Goal: Task Accomplishment & Management: Manage account settings

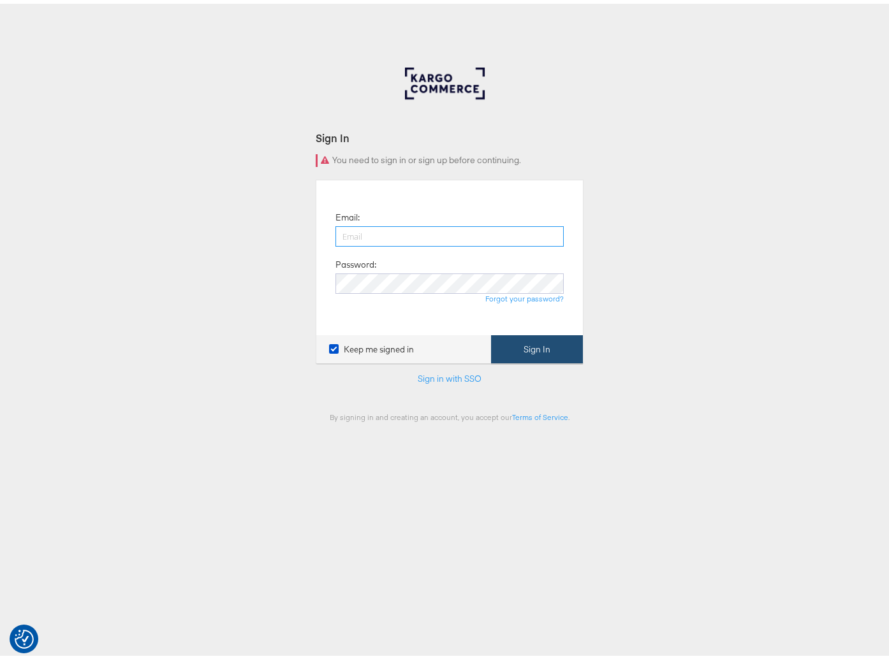
type input "[PERSON_NAME][EMAIL_ADDRESS][PERSON_NAME][DOMAIN_NAME]"
click at [528, 348] on button "Sign In" at bounding box center [537, 346] width 92 height 29
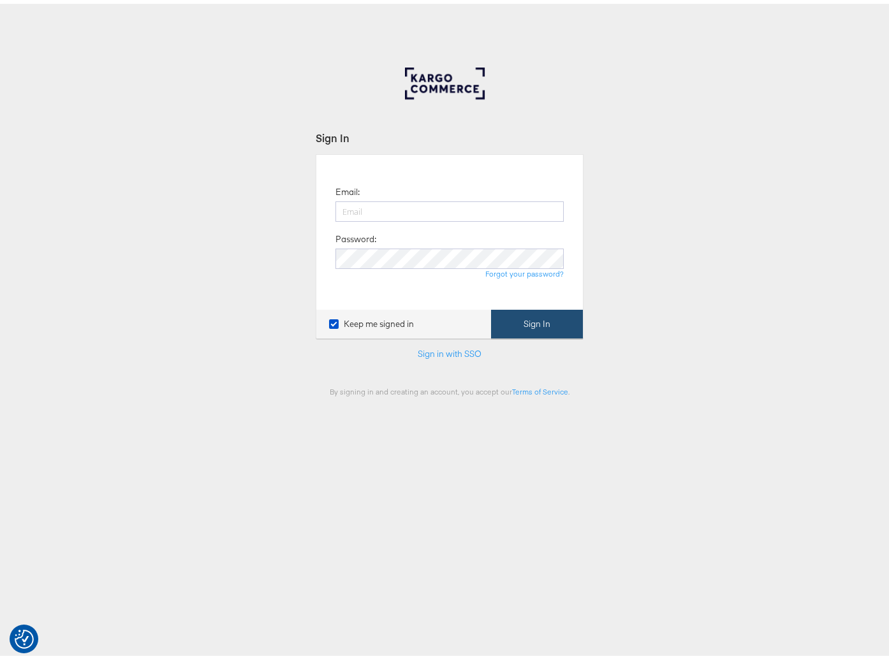
type input "[PERSON_NAME][EMAIL_ADDRESS][PERSON_NAME][DOMAIN_NAME]"
click at [530, 320] on button "Sign In" at bounding box center [537, 320] width 92 height 29
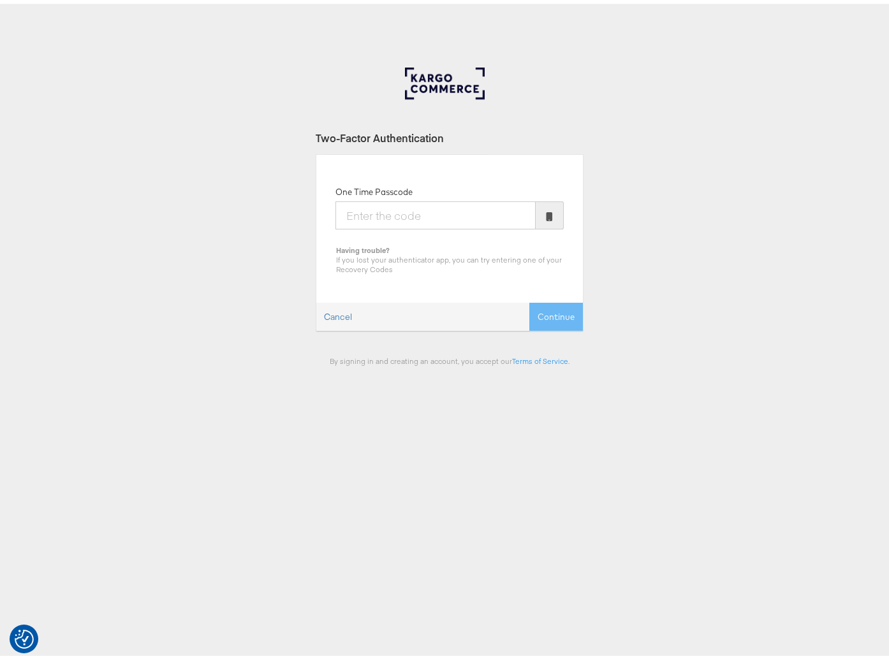
click at [448, 219] on input "One Time Passcode" at bounding box center [435, 212] width 200 height 28
type input "860086"
click at [529, 299] on button "Continue" at bounding box center [556, 313] width 54 height 29
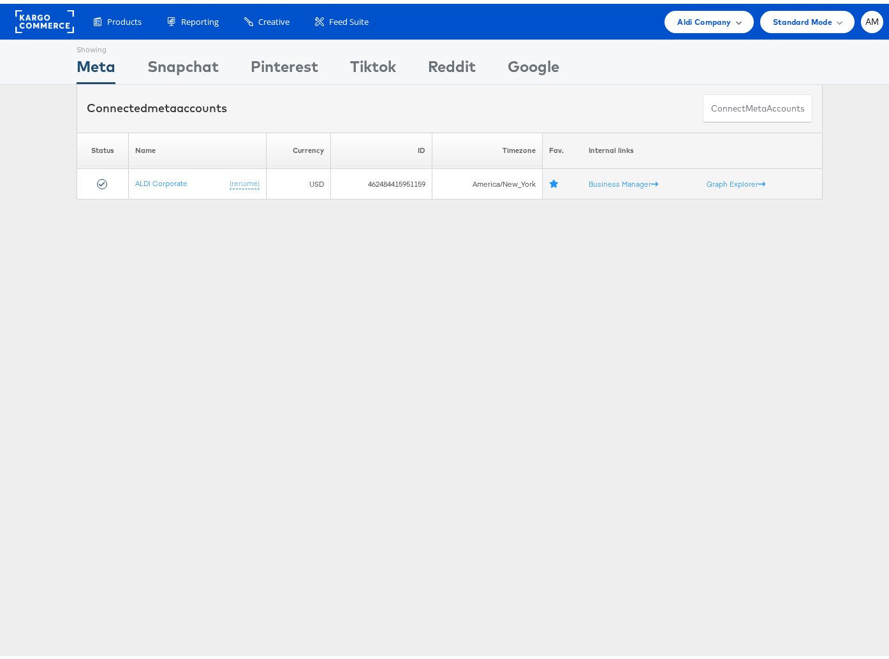
click at [695, 18] on span "Aldi Company" at bounding box center [704, 17] width 54 height 13
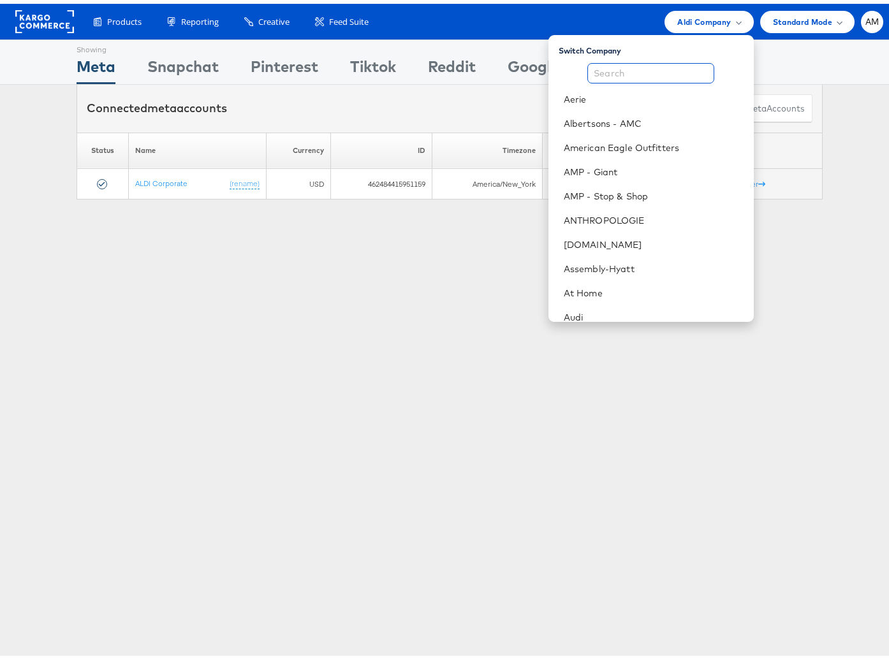
click at [613, 66] on input "text" at bounding box center [650, 69] width 127 height 20
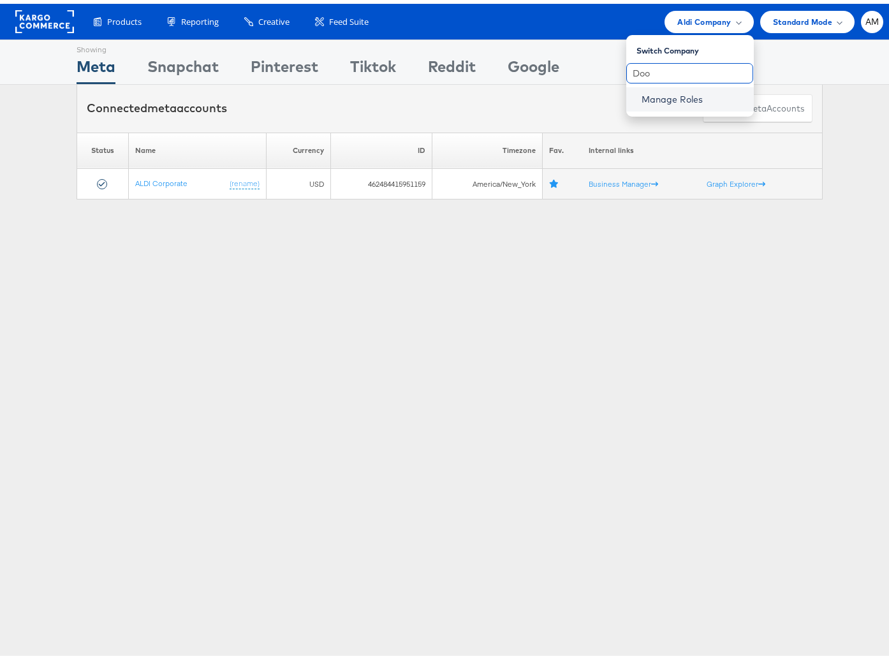
type input "Doo"
click at [657, 96] on link "Manage Roles" at bounding box center [673, 95] width 62 height 11
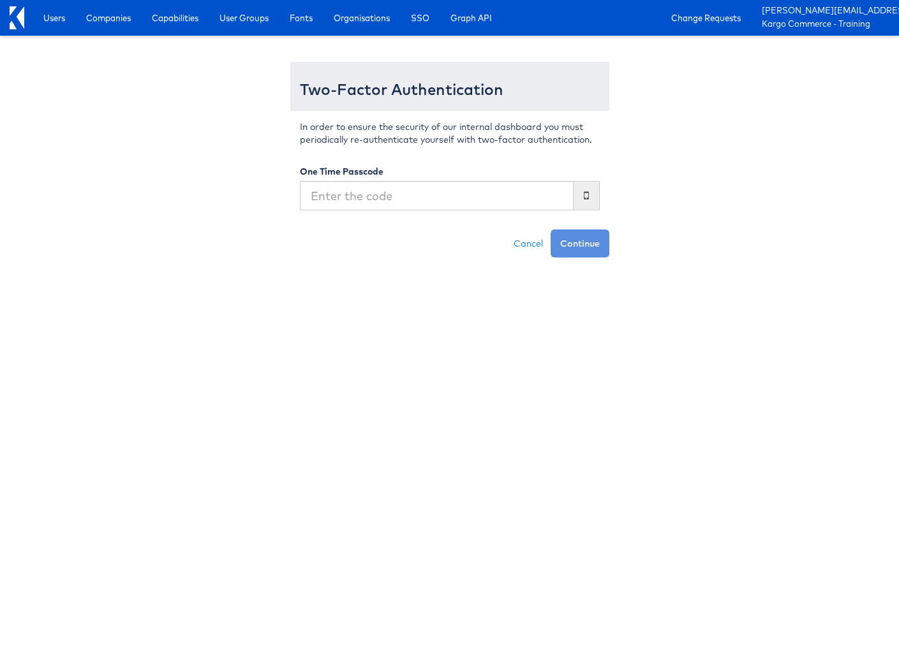
click at [378, 188] on input "text" at bounding box center [437, 195] width 274 height 29
type input "514127"
click at [550, 230] on button "Continue" at bounding box center [579, 244] width 59 height 28
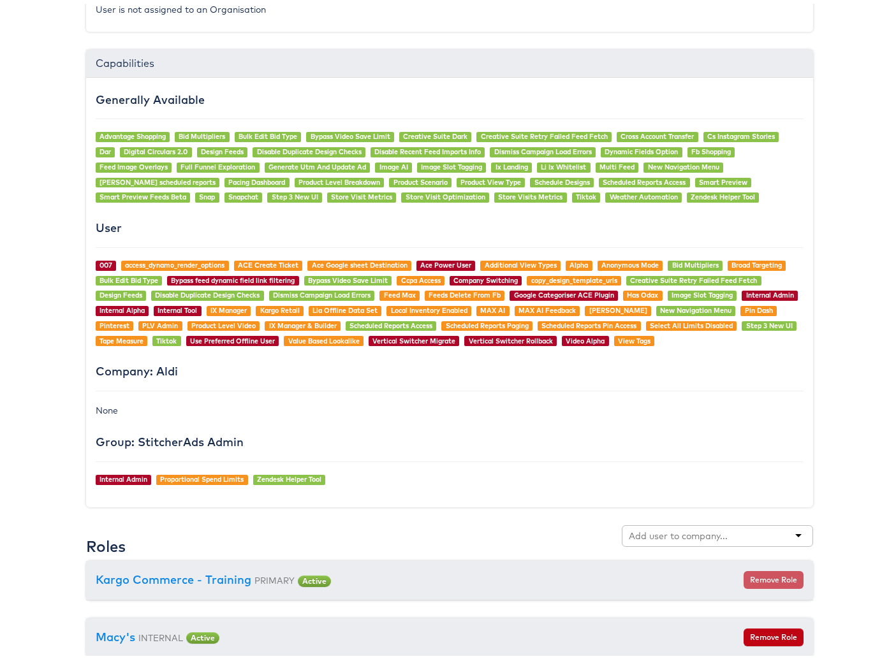
scroll to position [964, 0]
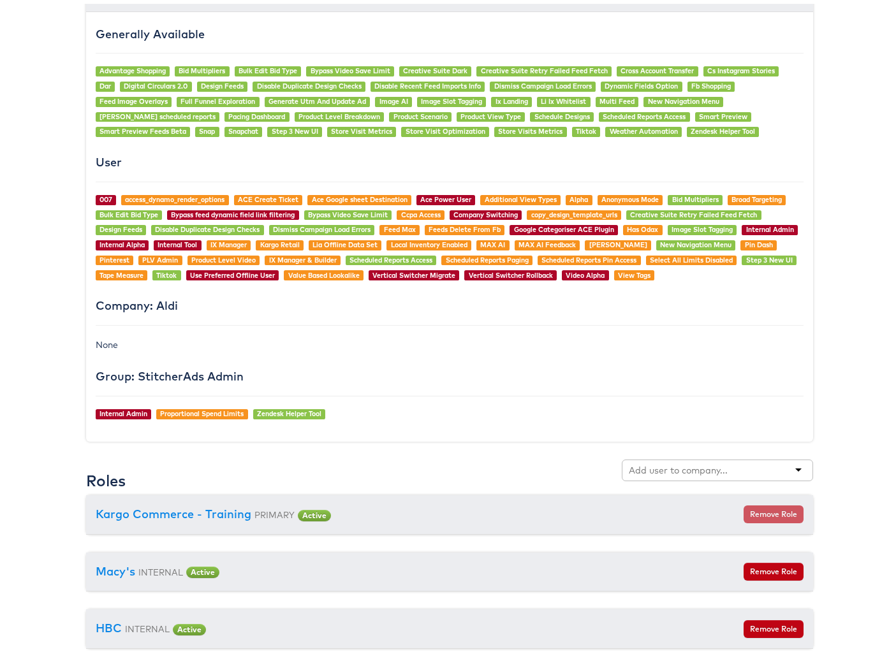
click at [689, 466] on input "text" at bounding box center [679, 466] width 101 height 13
type input "Door"
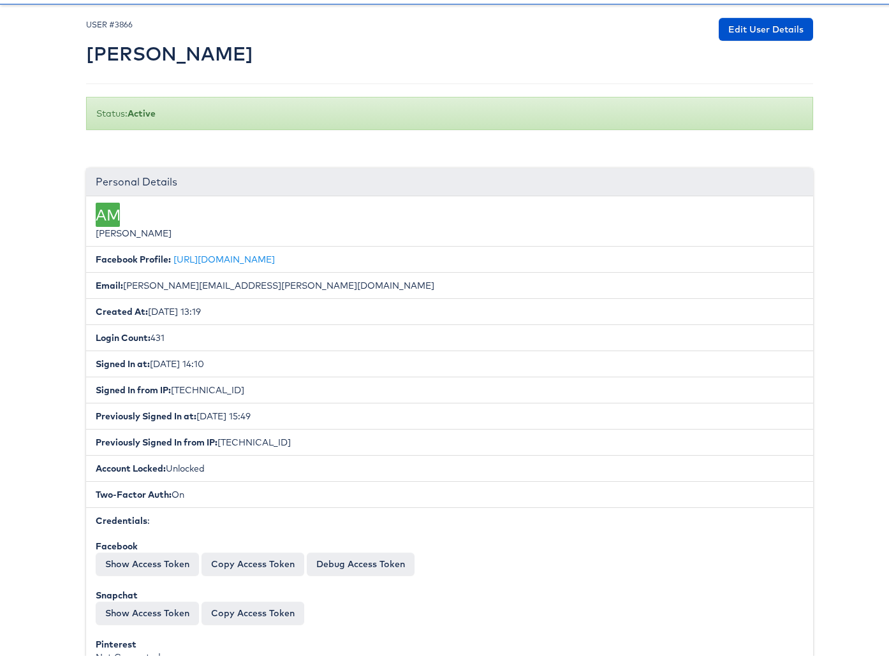
scroll to position [0, 0]
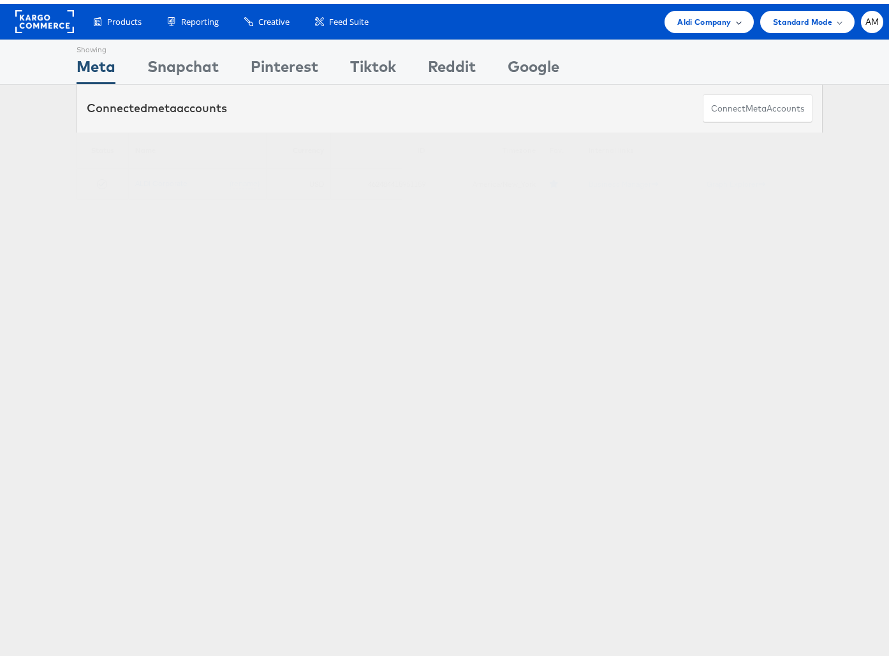
click at [691, 18] on span "Aldi Company" at bounding box center [704, 17] width 54 height 13
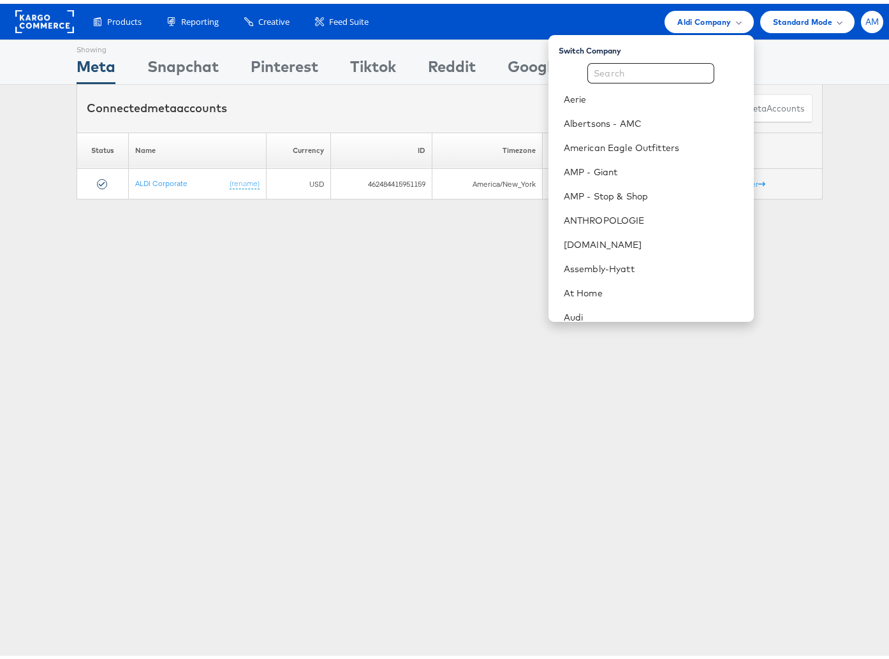
click at [865, 14] on span "AM" at bounding box center [872, 18] width 14 height 8
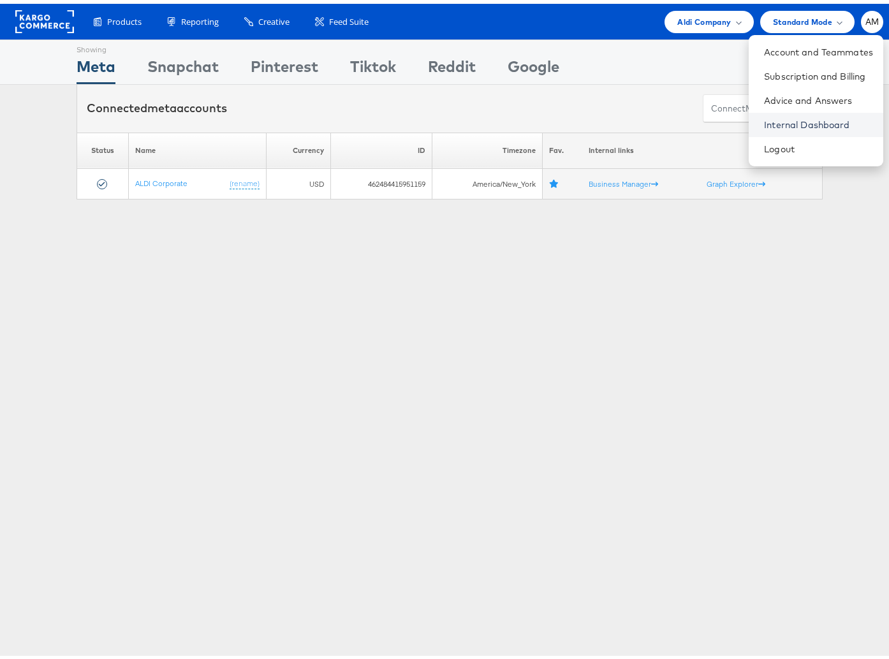
click at [819, 117] on link "Internal Dashboard" at bounding box center [818, 121] width 109 height 13
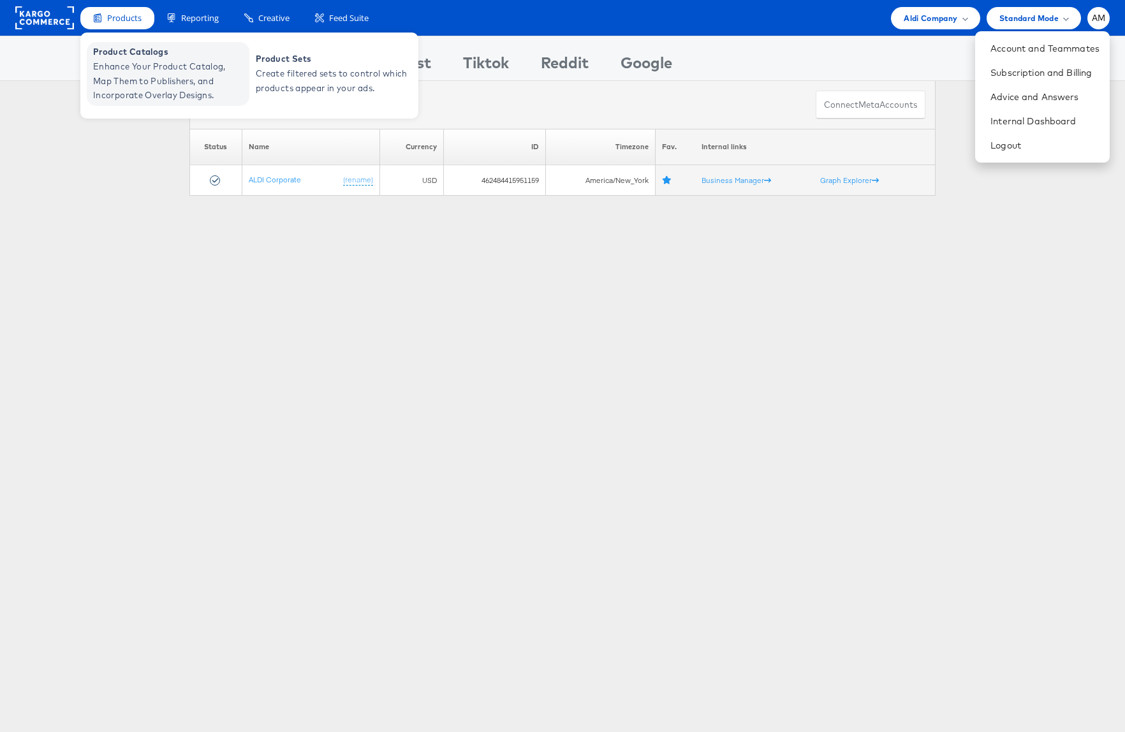
click at [138, 80] on span "Enhance Your Product Catalog, Map Them to Publishers, and Incorporate Overlay D…" at bounding box center [169, 80] width 153 height 43
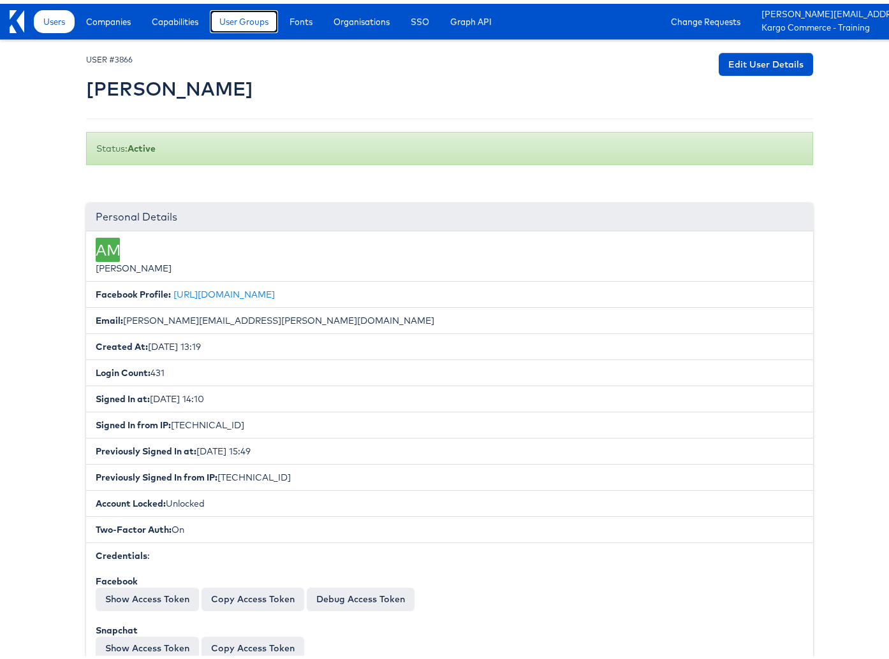
click at [239, 20] on span "User Groups" at bounding box center [243, 17] width 49 height 13
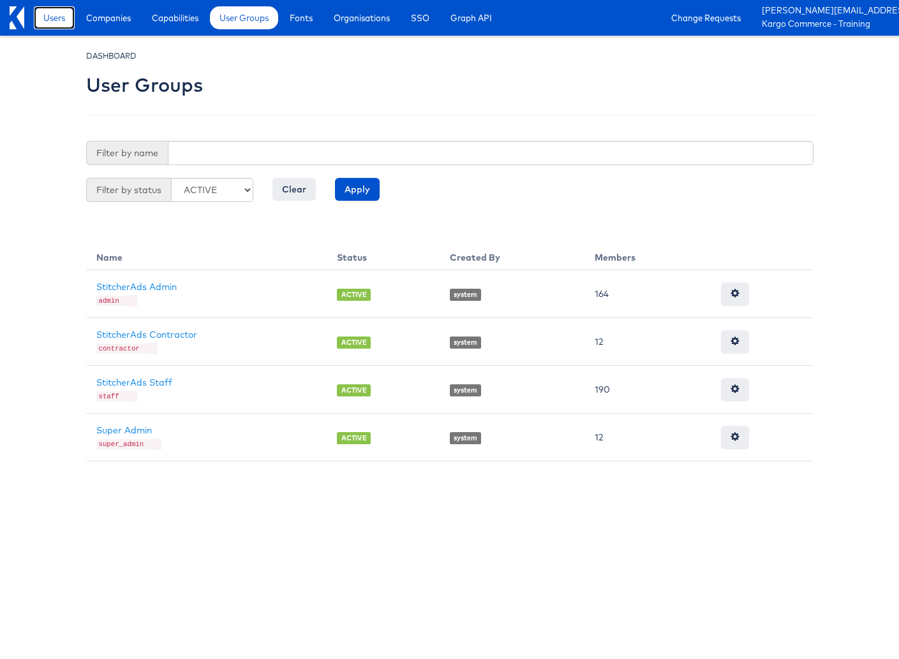
click at [61, 14] on span "Users" at bounding box center [54, 17] width 22 height 13
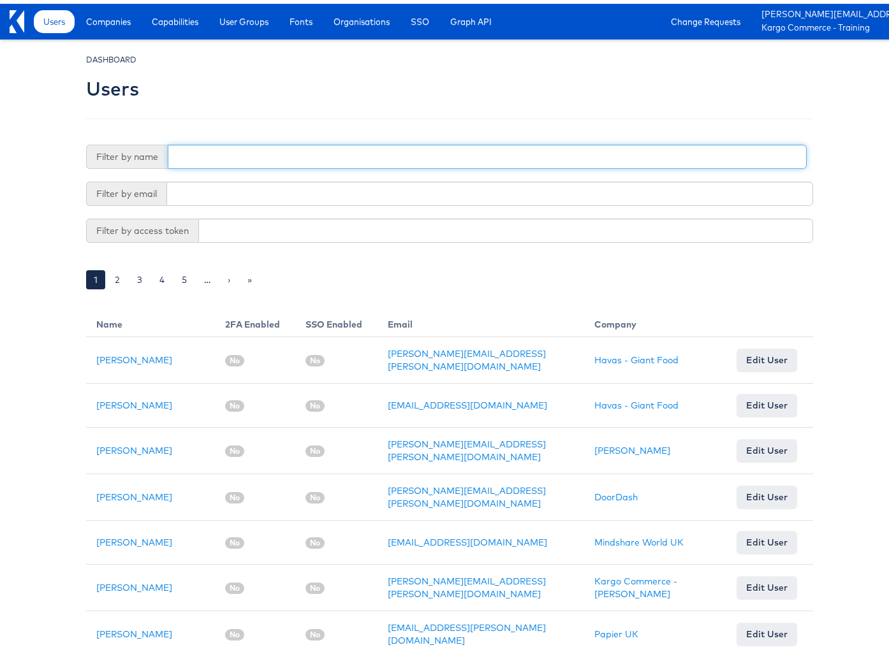
click at [184, 156] on input "text" at bounding box center [487, 153] width 639 height 24
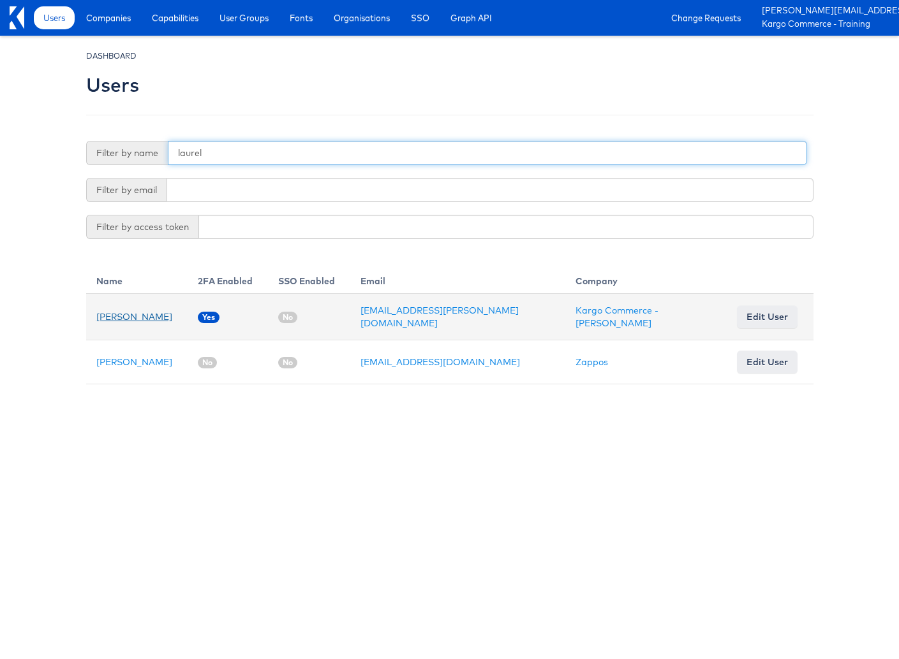
type input "laurel"
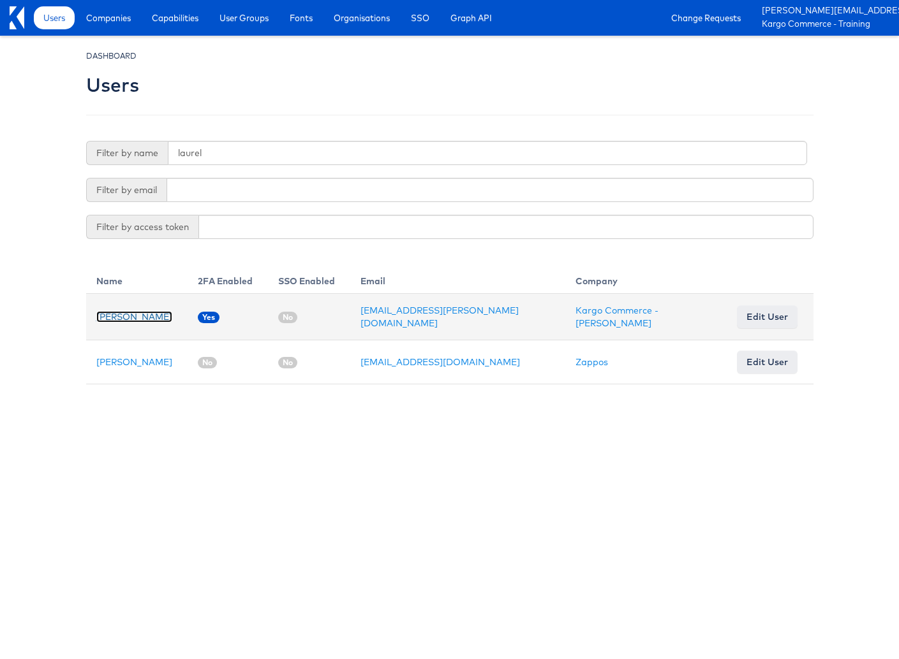
click at [96, 313] on link "Laurel Rokusek" at bounding box center [134, 316] width 76 height 11
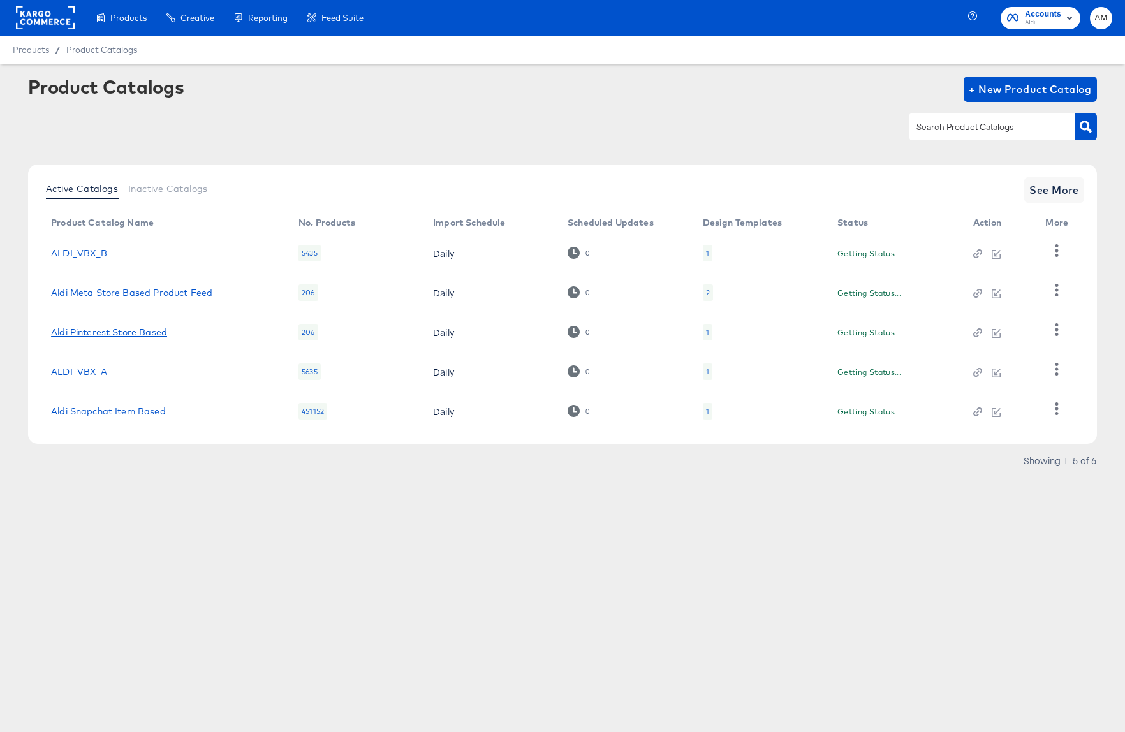
click at [103, 330] on link "Aldi Pinterest Store Based" at bounding box center [109, 332] width 116 height 10
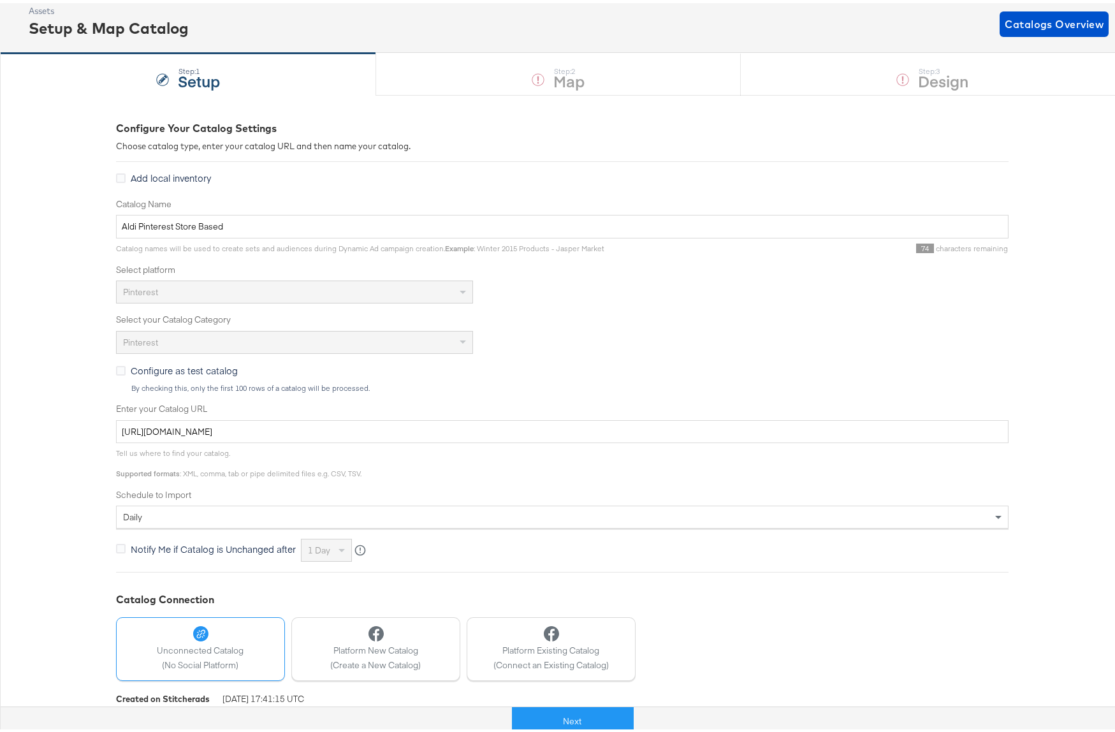
scroll to position [82, 0]
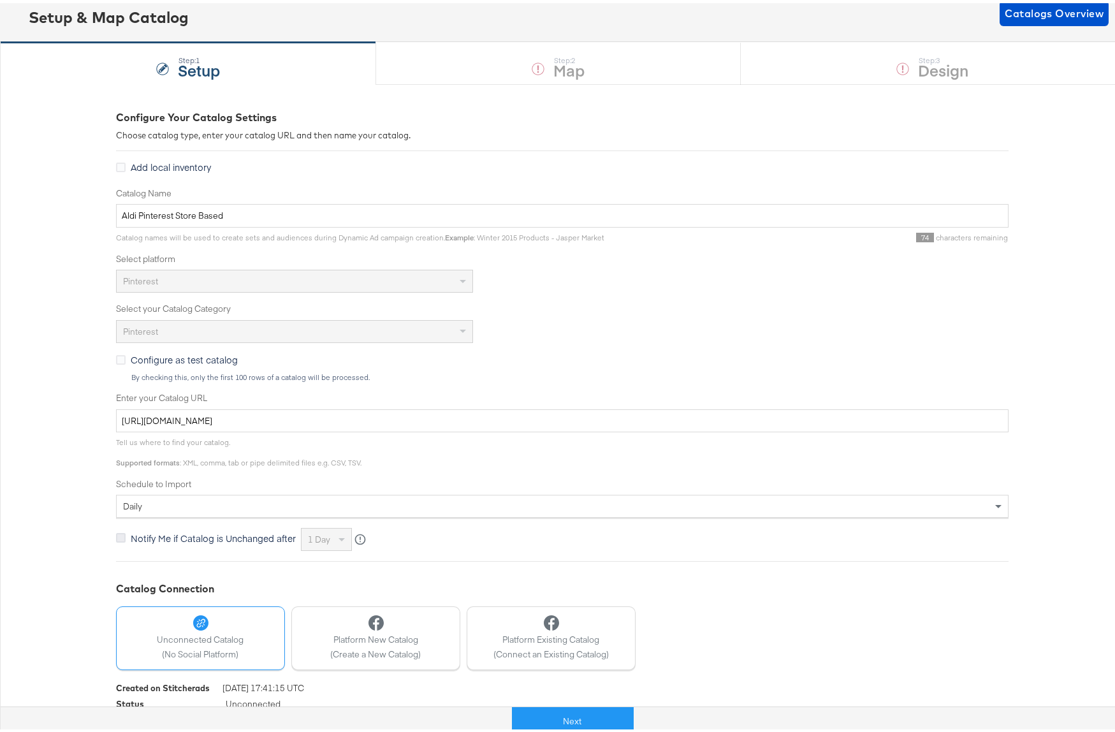
click at [116, 535] on icon at bounding box center [121, 535] width 10 height 10
click at [0, 0] on input "Notify Me if Catalog is Unchanged after" at bounding box center [0, 0] width 0 height 0
click at [116, 535] on icon at bounding box center [121, 535] width 10 height 10
click at [0, 0] on input "Notify Me if Catalog is Unchanged after" at bounding box center [0, 0] width 0 height 0
click at [116, 535] on icon at bounding box center [121, 535] width 10 height 10
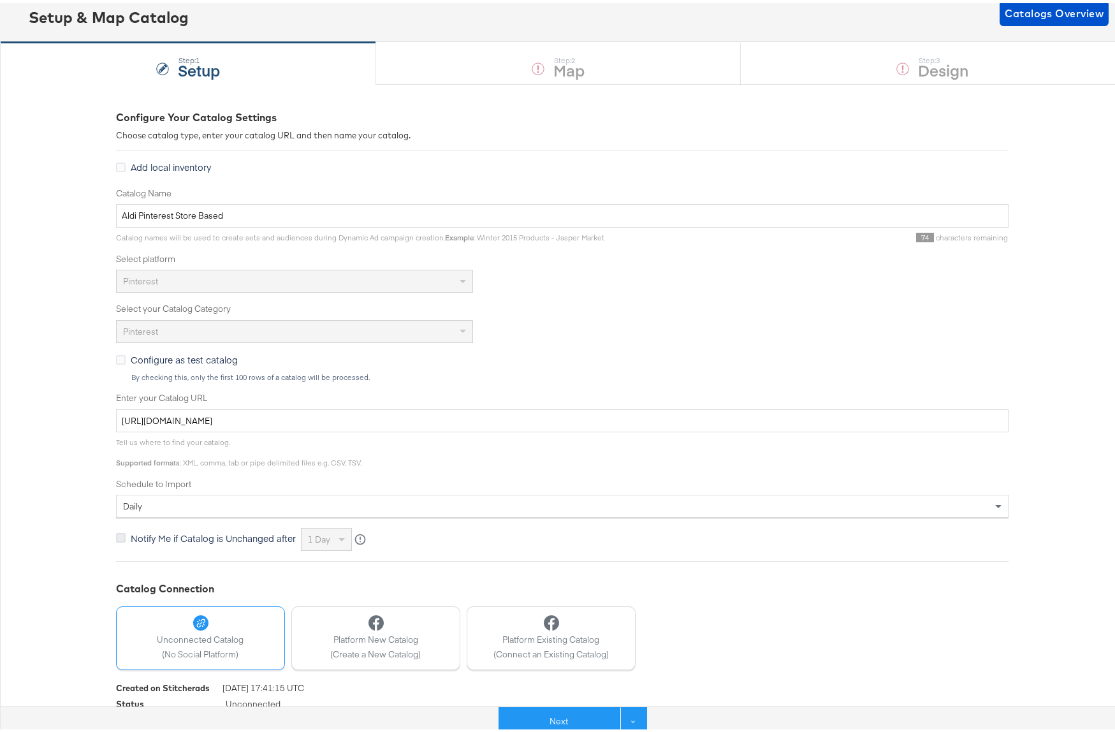
click at [0, 0] on input "Notify Me if Catalog is Unchanged after" at bounding box center [0, 0] width 0 height 0
click at [335, 538] on span at bounding box center [343, 537] width 16 height 22
click at [116, 535] on icon at bounding box center [121, 535] width 10 height 10
click at [0, 0] on input "Notify Me if Catalog is Unchanged after" at bounding box center [0, 0] width 0 height 0
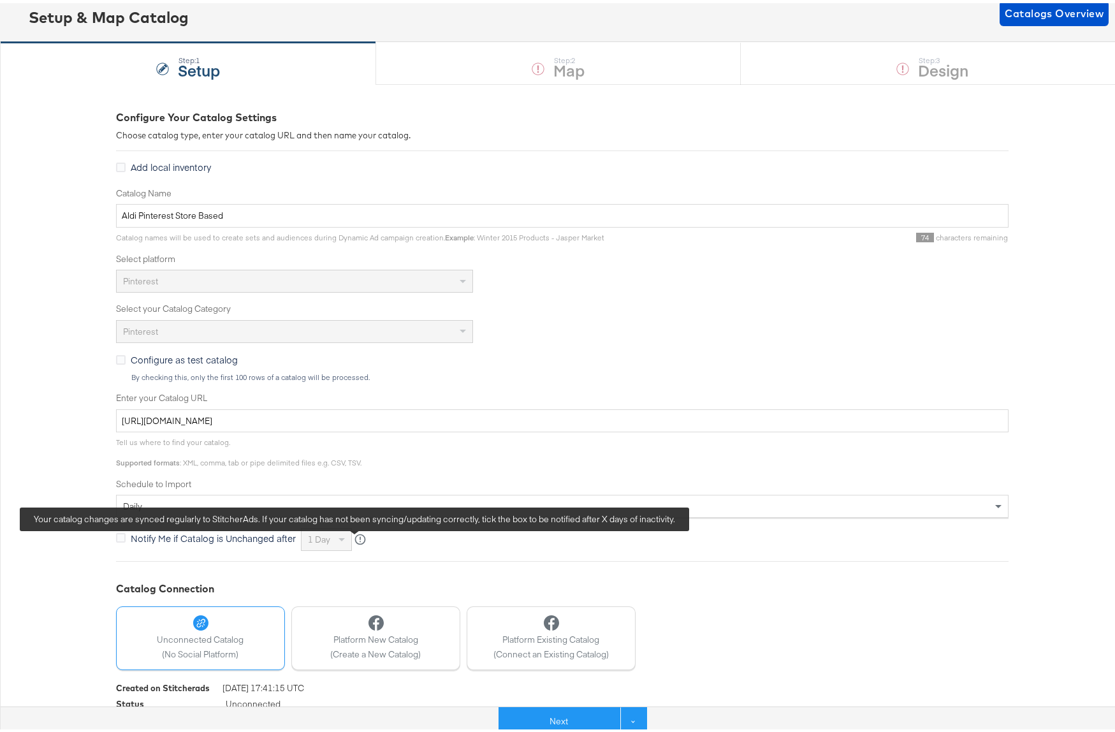
click at [355, 534] on icon at bounding box center [360, 536] width 11 height 11
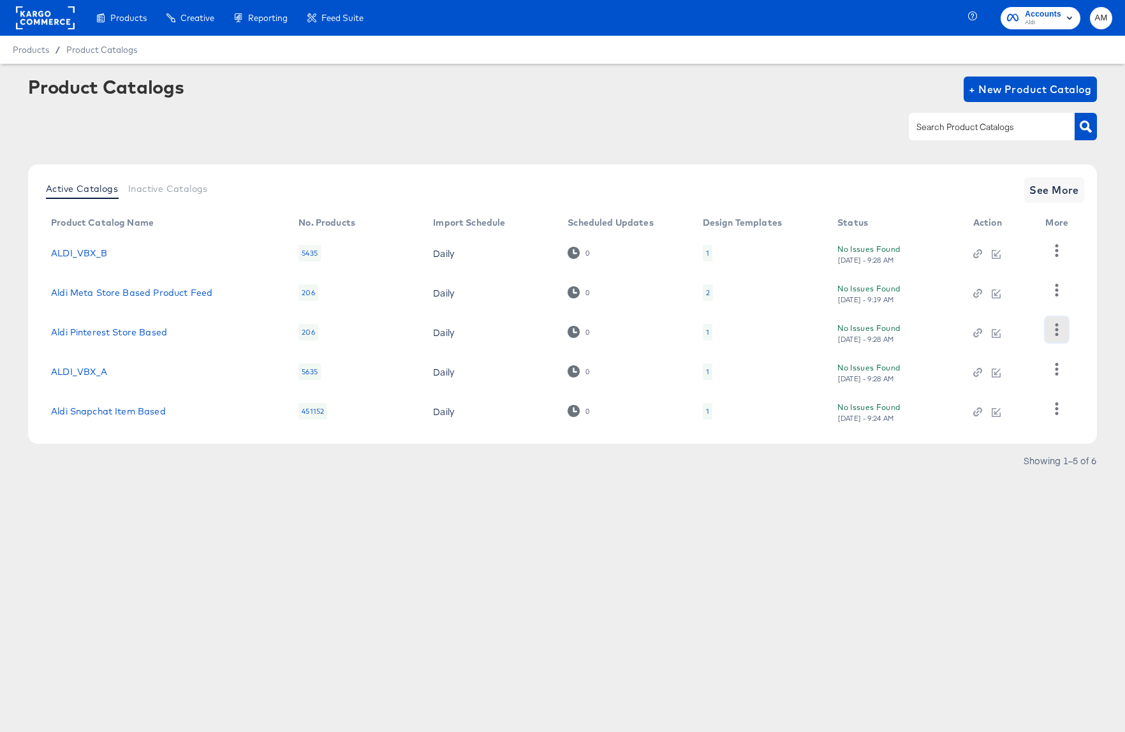
click at [1057, 330] on icon "button" at bounding box center [1056, 329] width 3 height 12
click at [1005, 379] on div "HUD Checks (Internal)" at bounding box center [1005, 376] width 128 height 20
